Goal: Communication & Community: Answer question/provide support

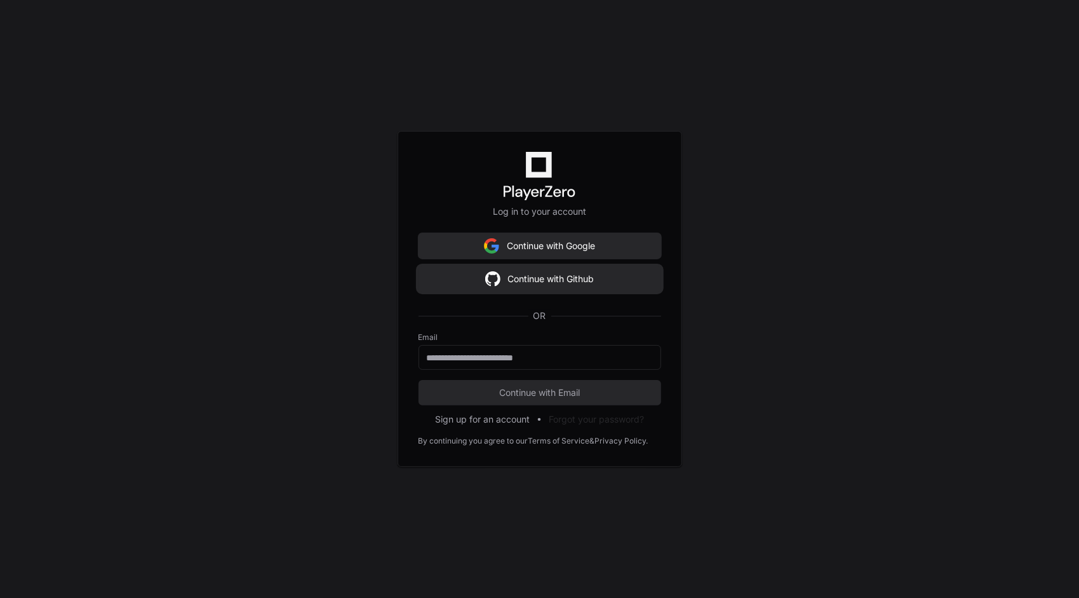
click at [531, 281] on button "Continue with Github" at bounding box center [539, 278] width 243 height 25
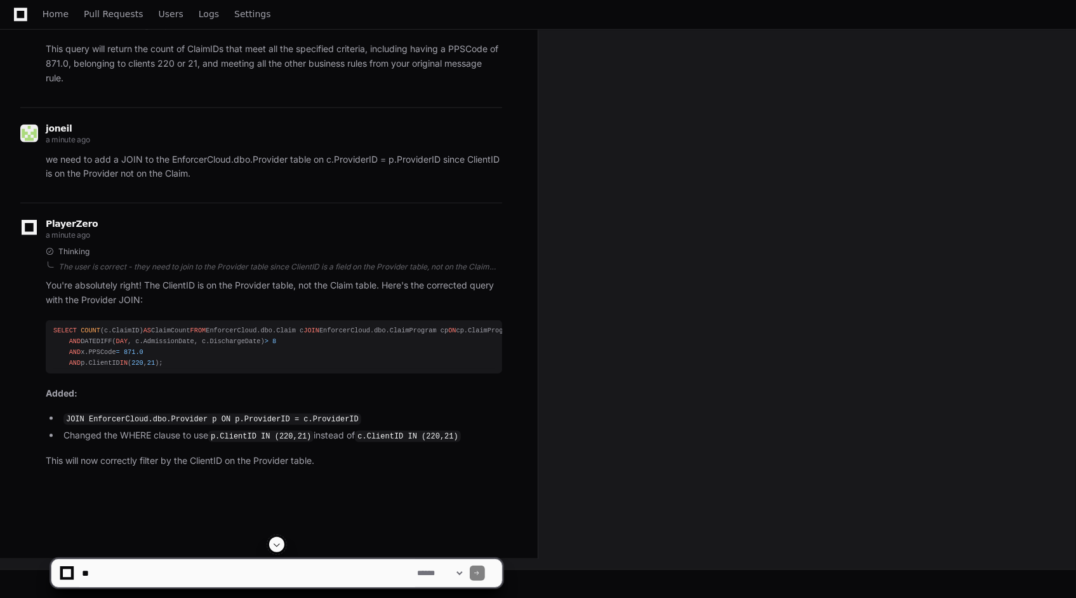
scroll to position [1113, 0]
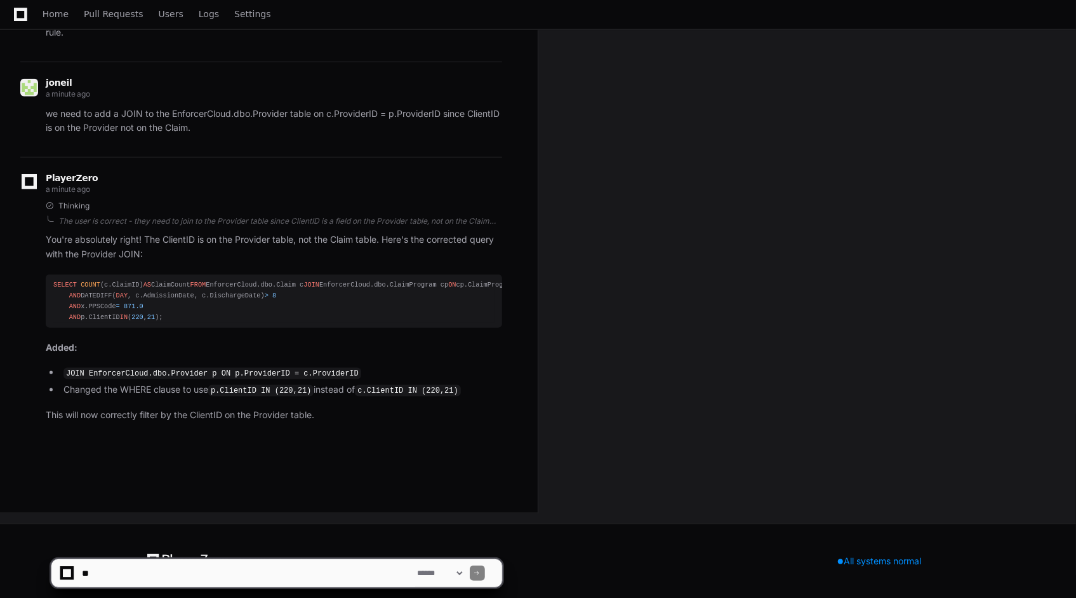
click at [213, 561] on textarea at bounding box center [247, 573] width 336 height 28
type textarea "**********"
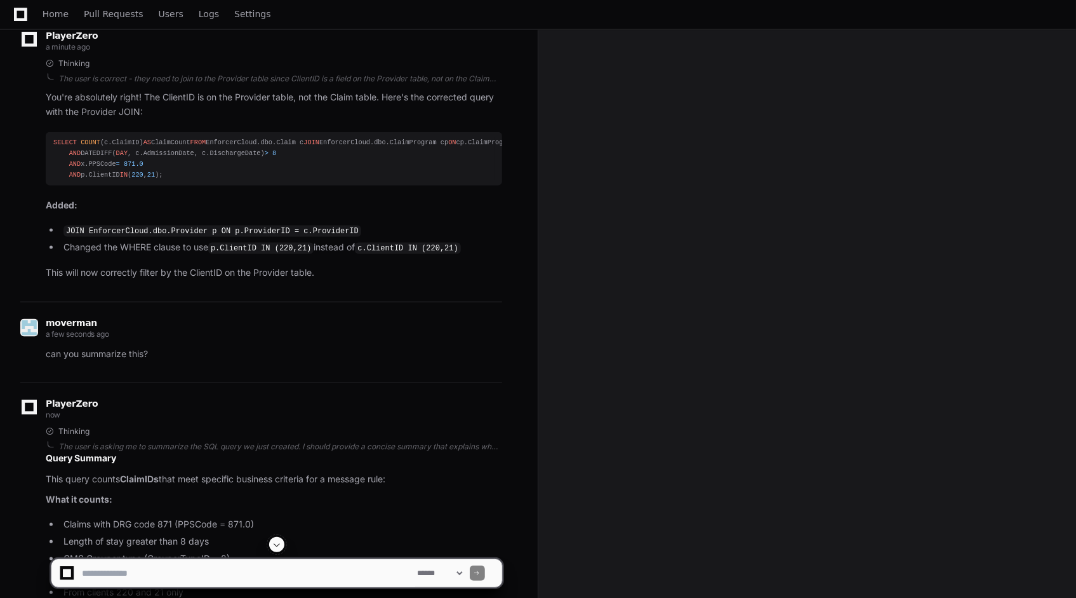
scroll to position [1020, 0]
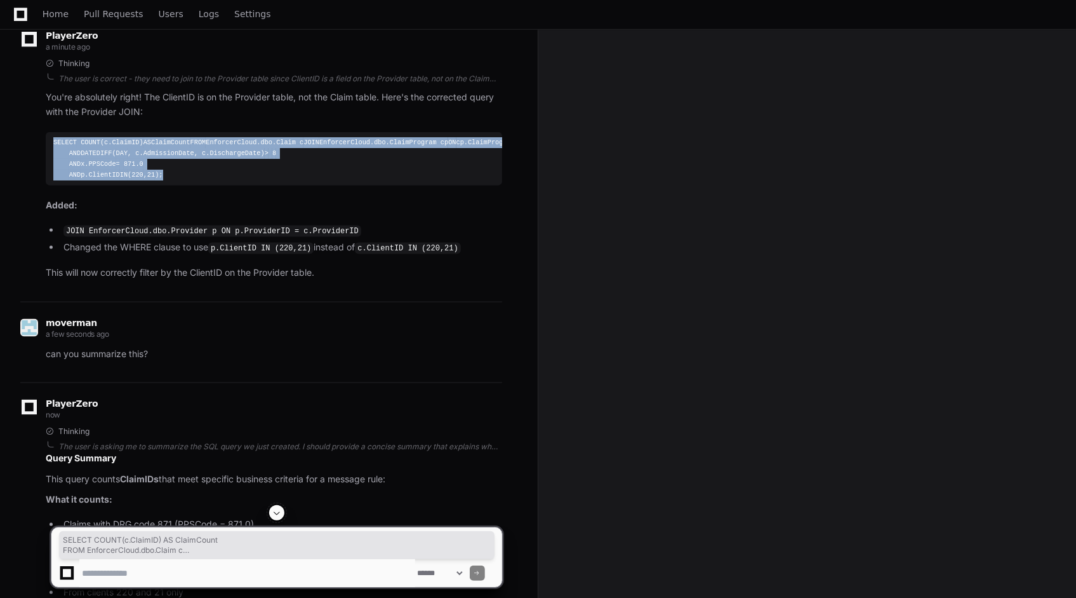
drag, startPoint x: 184, startPoint y: 414, endPoint x: 53, endPoint y: 252, distance: 208.2
click at [53, 181] on div "SELECT COUNT (c.ClaimID) AS ClaimCount FROM EnforcerCloud.dbo.Claim c JOIN Enfo…" at bounding box center [273, 159] width 441 height 44
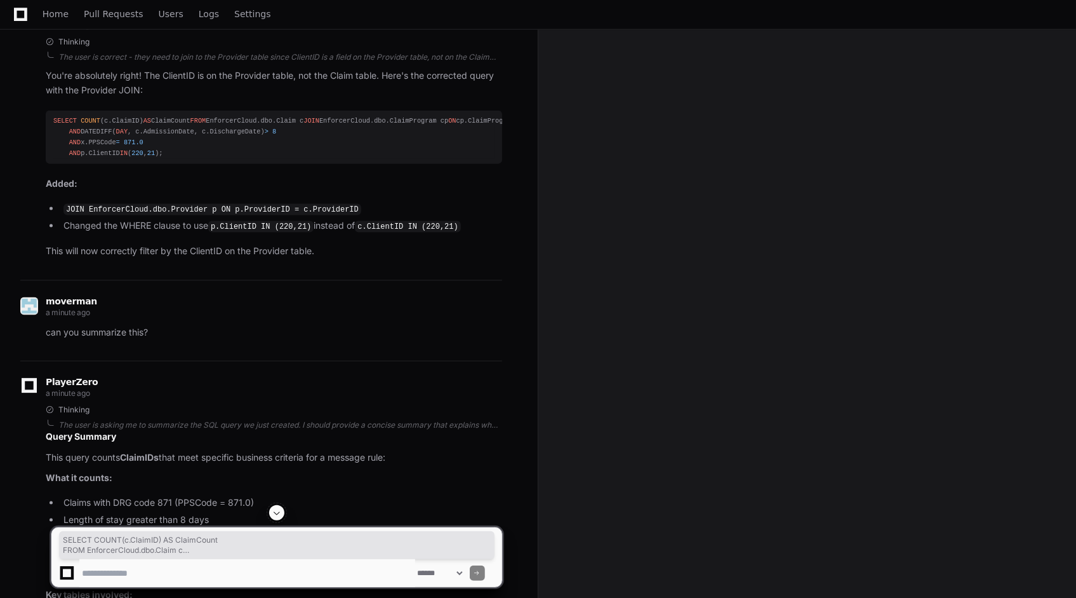
scroll to position [1048, 0]
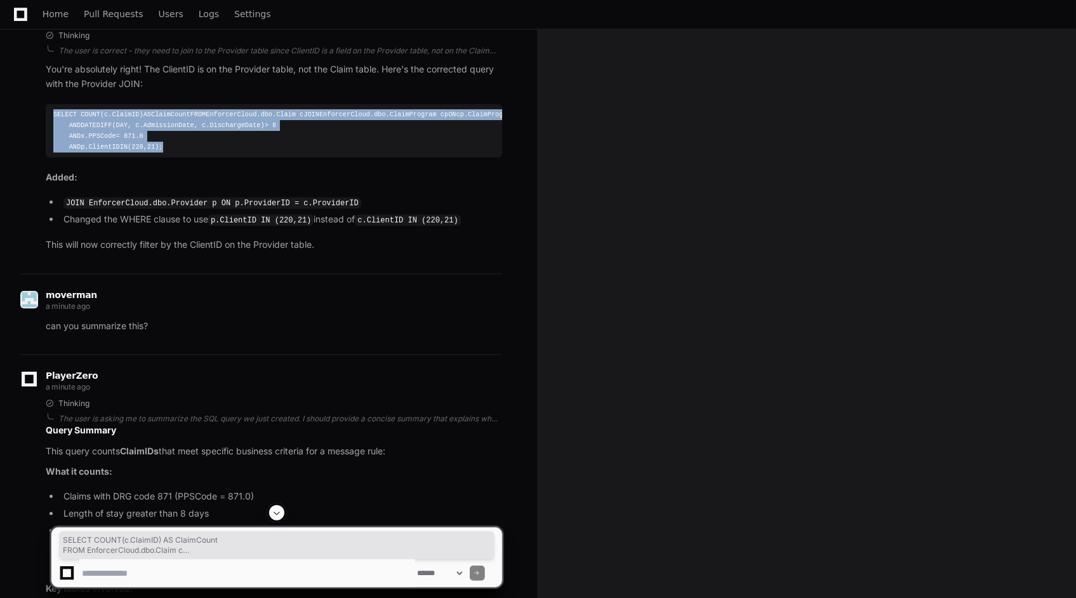
drag, startPoint x: 178, startPoint y: 385, endPoint x: 53, endPoint y: 218, distance: 208.7
click at [53, 158] on pre "SELECT COUNT (c.ClaimID) AS ClaimCount FROM EnforcerCloud.dbo.Claim c JOIN Enfo…" at bounding box center [274, 131] width 457 height 54
copy div "SELECT COUNT (c.ClaimID) AS ClaimCount FROM EnforcerCloud.dbo.Claim c JOIN Enfo…"
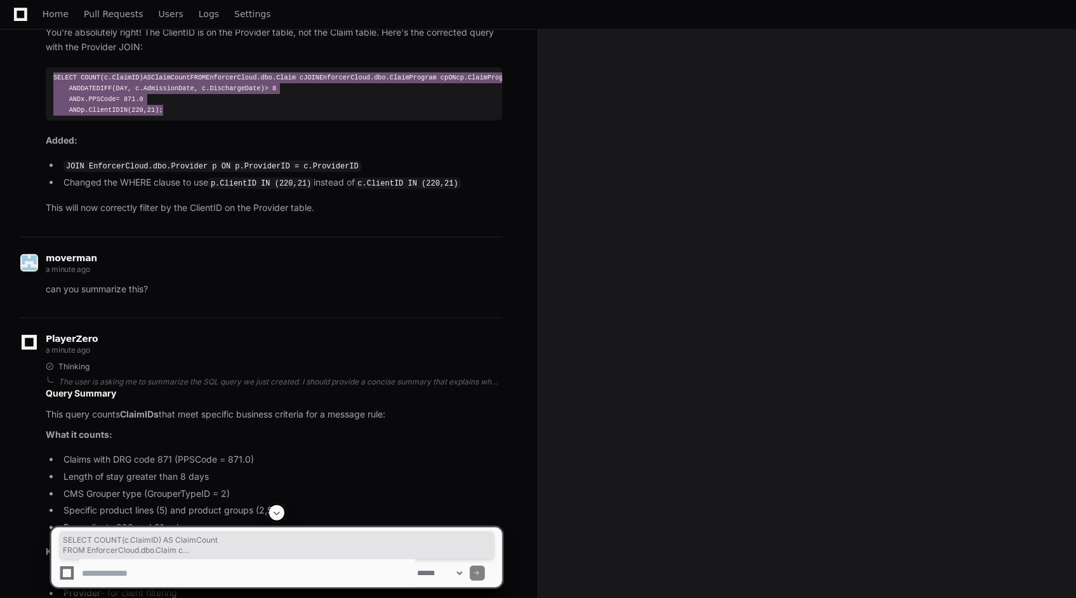
scroll to position [1087, 0]
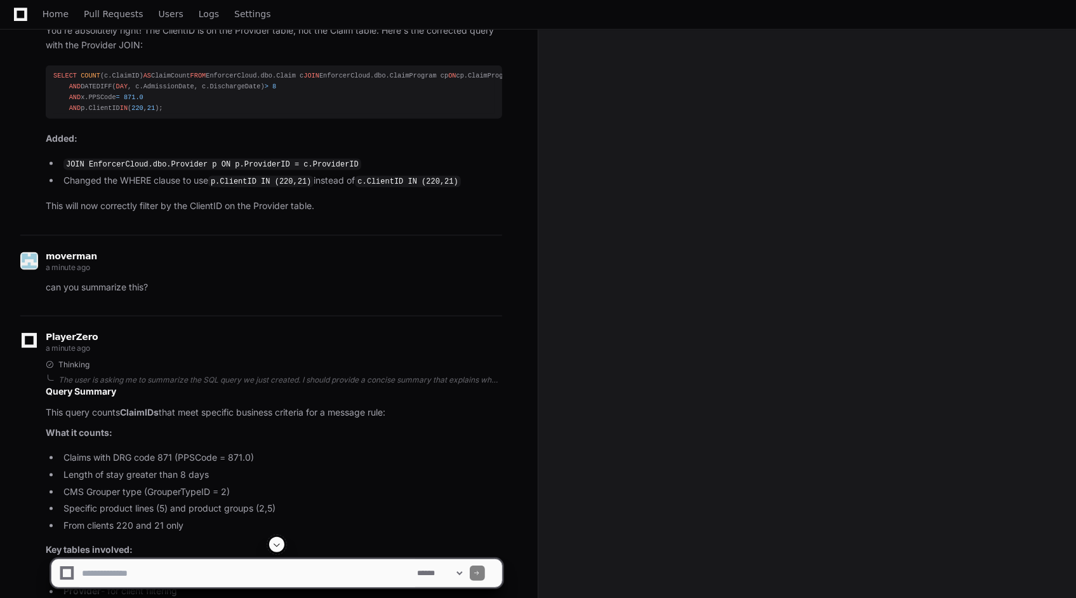
click at [121, 213] on p "This will now correctly filter by the ClientID on the Provider table." at bounding box center [274, 206] width 457 height 15
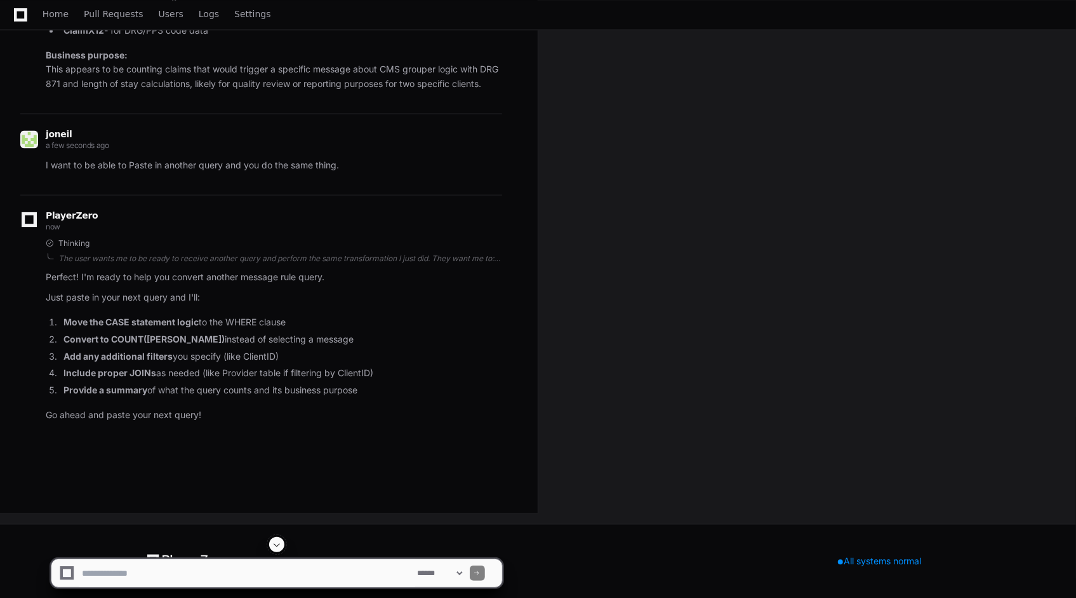
scroll to position [1915, 0]
click at [147, 580] on textarea at bounding box center [247, 573] width 336 height 28
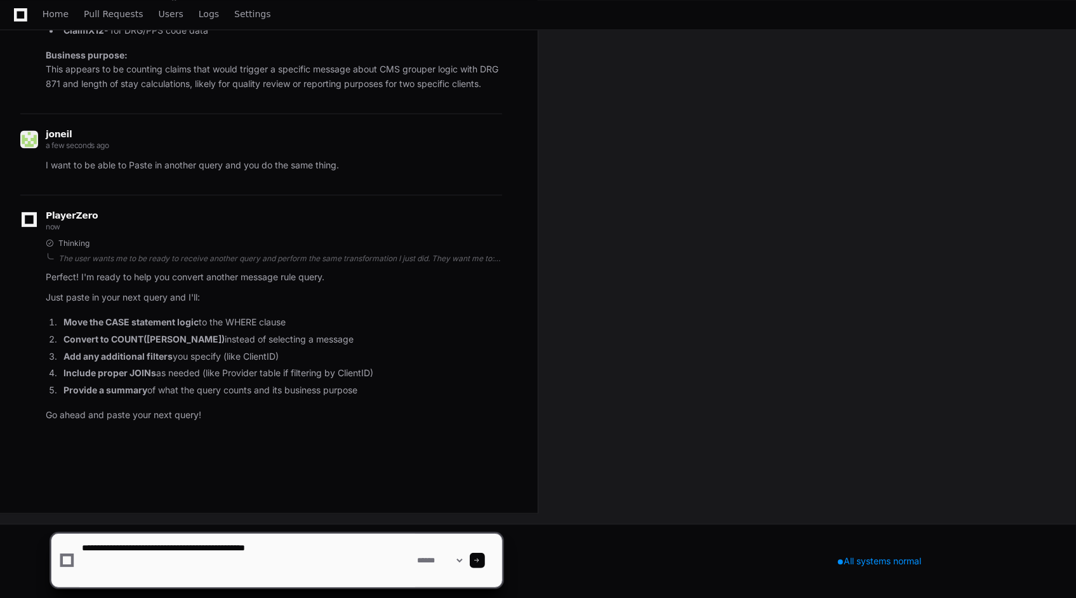
paste textarea "**********"
type textarea "**********"
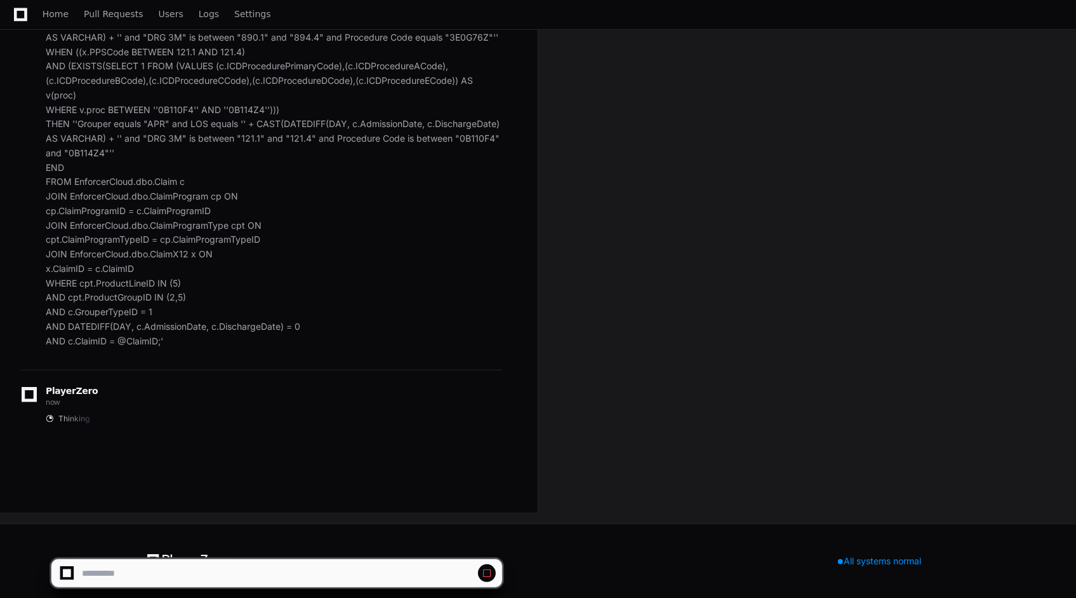
scroll to position [3580, 0]
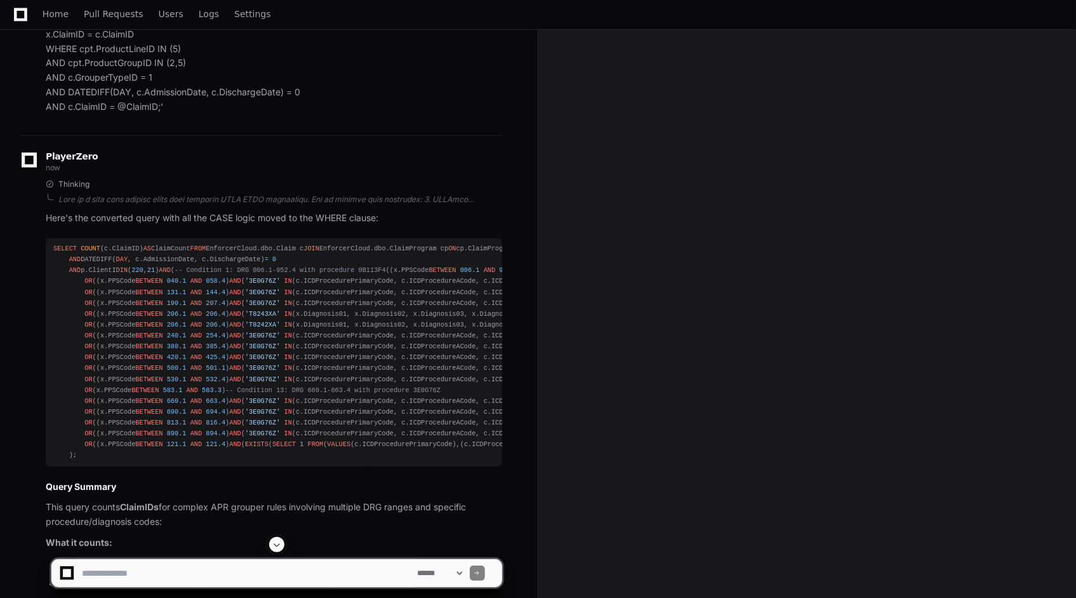
click at [138, 461] on div "SELECT COUNT (c.ClaimID) AS ClaimCount FROM EnforcerCloud.dbo.Claim c JOIN Enfo…" at bounding box center [273, 352] width 441 height 218
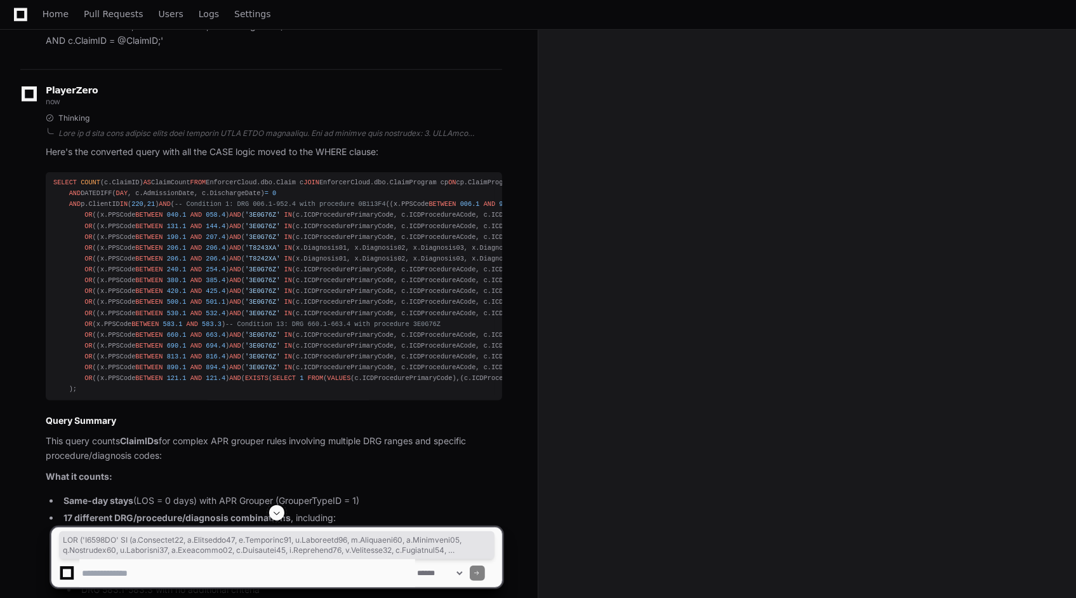
scroll to position [3856, 0]
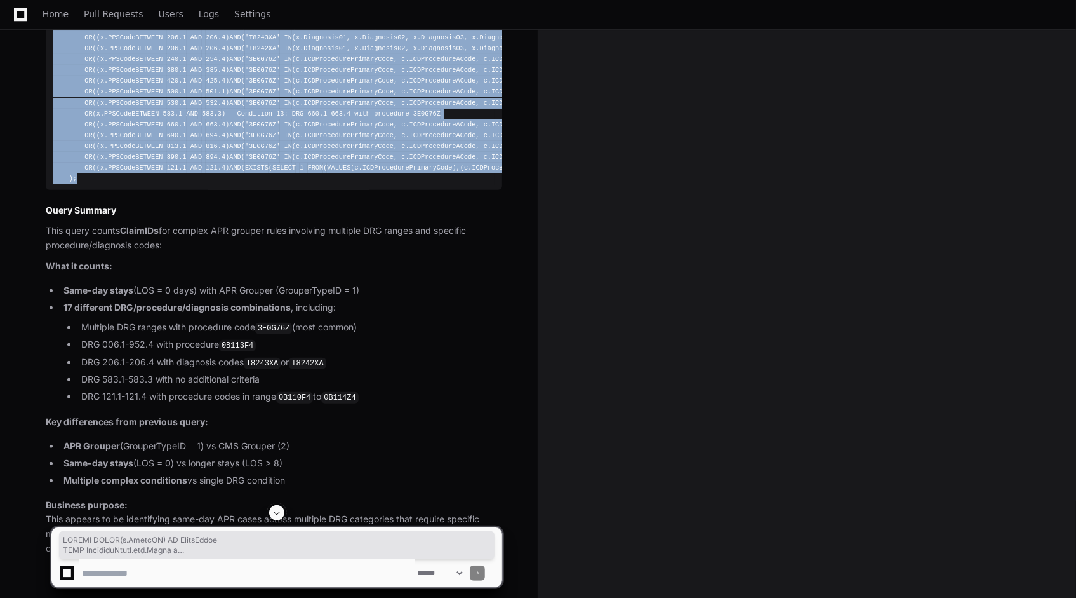
drag, startPoint x: 90, startPoint y: 406, endPoint x: 52, endPoint y: 206, distance: 204.3
click at [52, 190] on pre "SELECT COUNT (c.ClaimID) AS ClaimCount FROM EnforcerCloud.dbo.Claim c JOIN Enfo…" at bounding box center [274, 76] width 457 height 228
copy div "SELECT COUNT (c.ClaimID) AS ClaimCount FROM EnforcerCloud.dbo.Claim c JOIN Enfo…"
